Goal: Find specific page/section: Find specific page/section

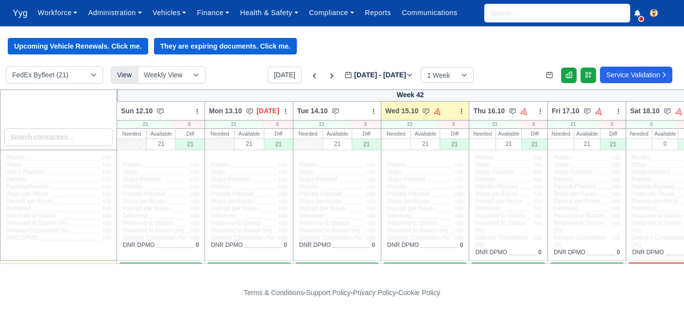
click at [535, 15] on input "search" at bounding box center [557, 13] width 146 height 18
type input "boy"
type input "boyan Dobrev"
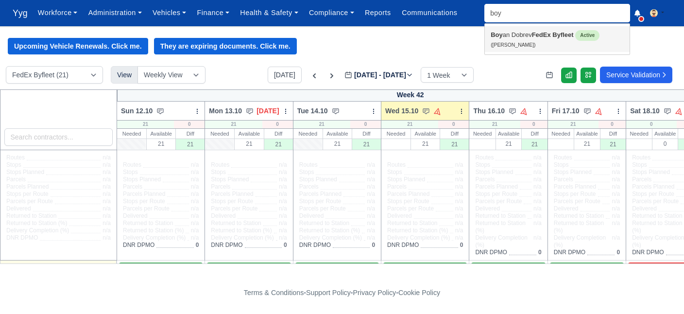
click at [535, 37] on strong "FedEx Byfleet" at bounding box center [553, 34] width 42 height 7
type input "Boyan Dobrev"
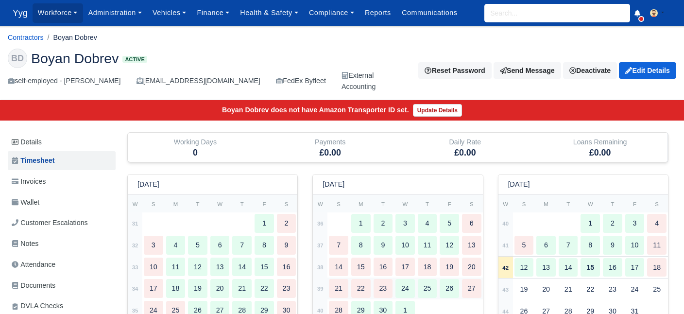
click at [403, 290] on div "24" at bounding box center [404, 288] width 19 height 19
select select "109"
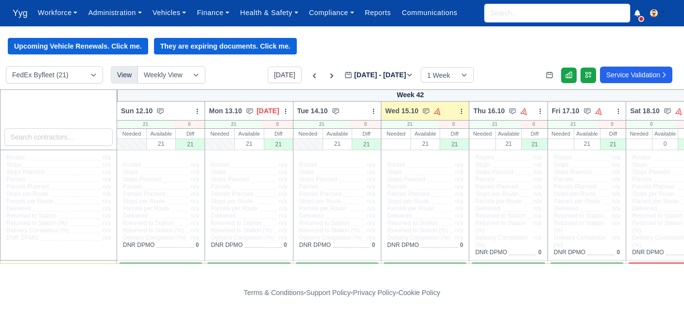
click at [504, 21] on input "search" at bounding box center [557, 13] width 146 height 18
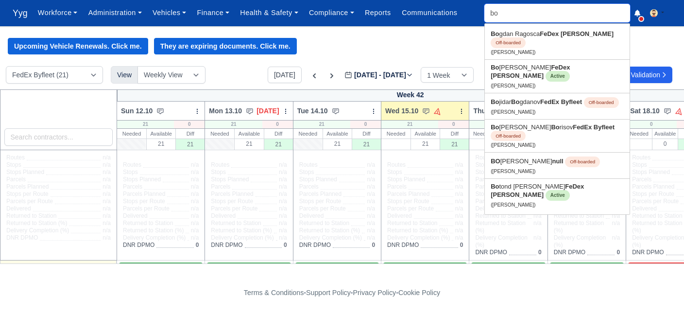
type input "boy"
type input "boyan Dobrev"
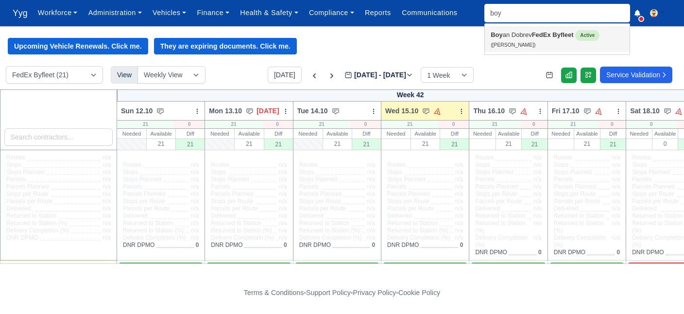
click at [500, 41] on link "Boy an Dobrev FedEx Byfleet Active (Boyan Dobrev)" at bounding box center [557, 39] width 145 height 26
type input "Boyan Dobrev"
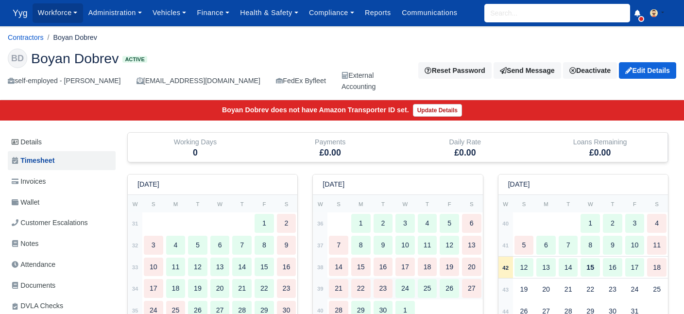
click at [364, 283] on div "22" at bounding box center [360, 288] width 19 height 19
select select "109"
